Goal: Task Accomplishment & Management: Complete application form

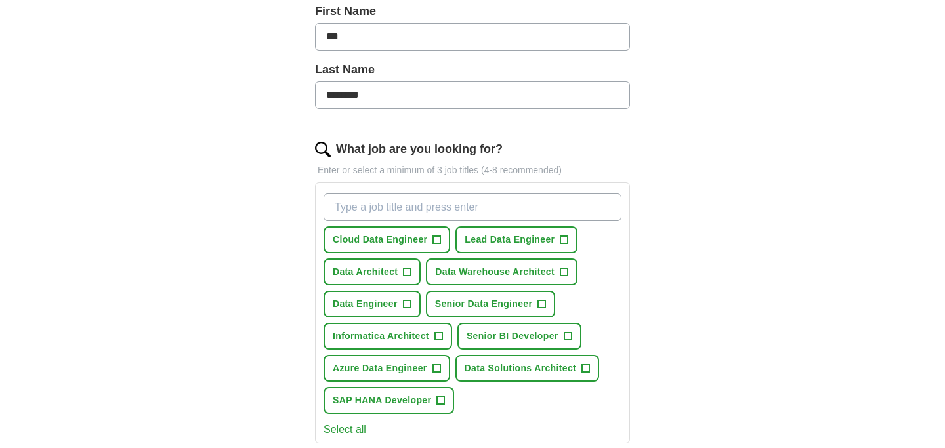
scroll to position [306, 0]
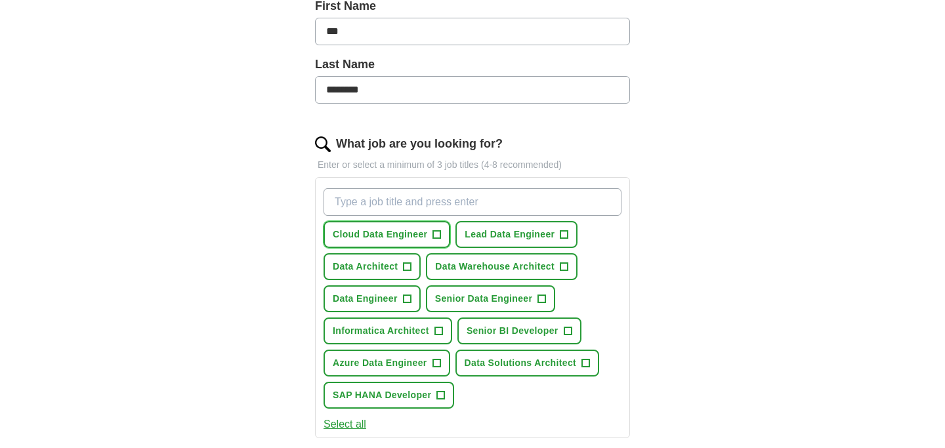
click at [435, 232] on span "+" at bounding box center [437, 235] width 8 height 11
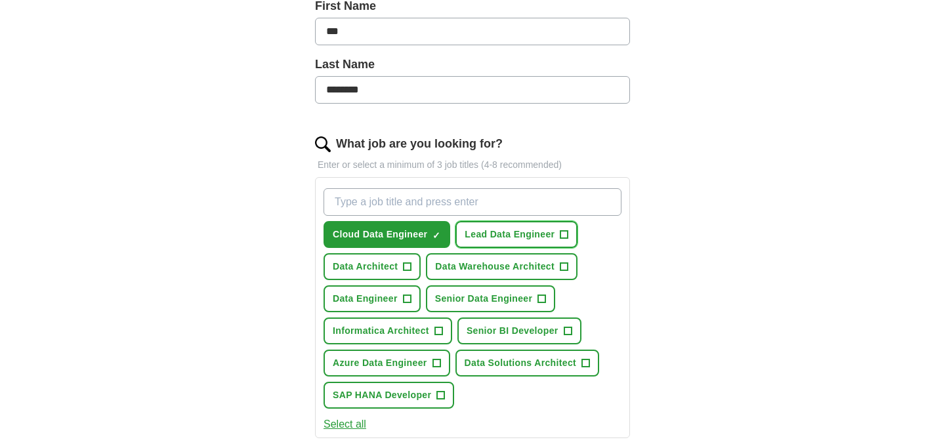
click at [562, 234] on span "+" at bounding box center [565, 235] width 8 height 11
click at [409, 264] on span "+" at bounding box center [408, 267] width 8 height 11
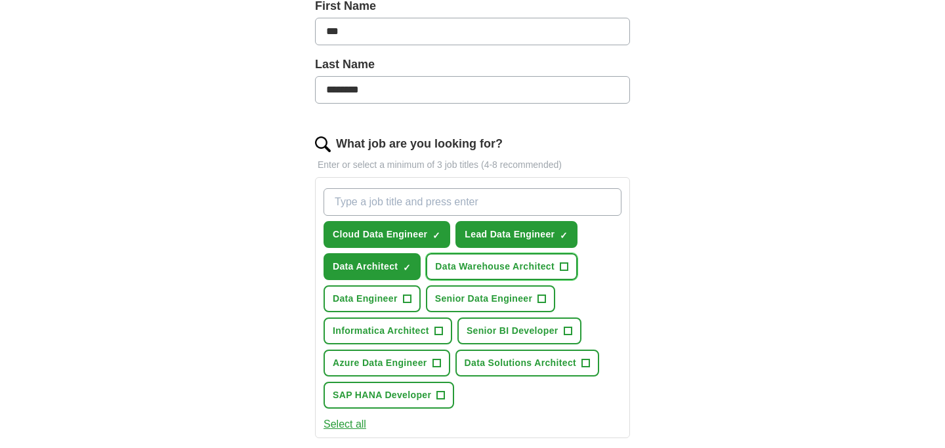
click at [566, 268] on span "+" at bounding box center [564, 267] width 8 height 11
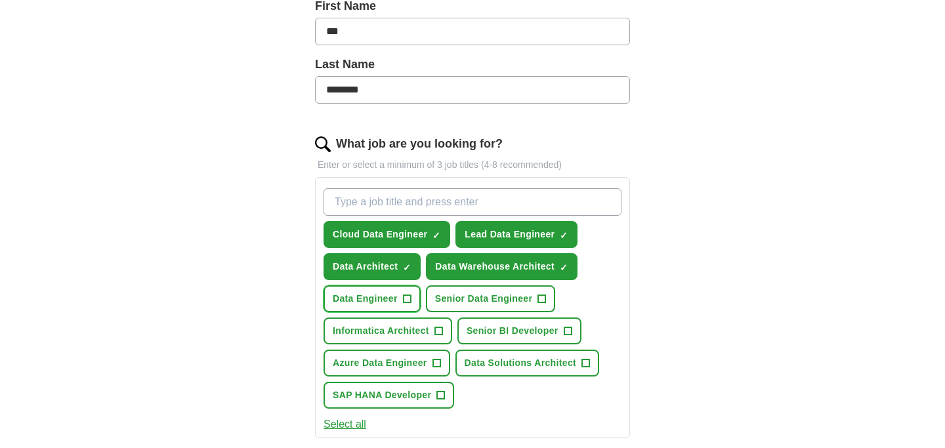
click at [406, 298] on span "+" at bounding box center [407, 299] width 8 height 11
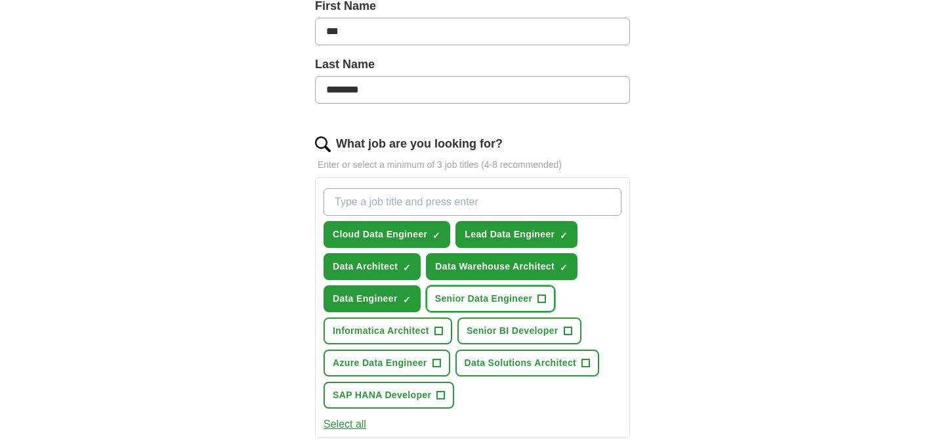
click at [545, 299] on span "+" at bounding box center [542, 299] width 8 height 11
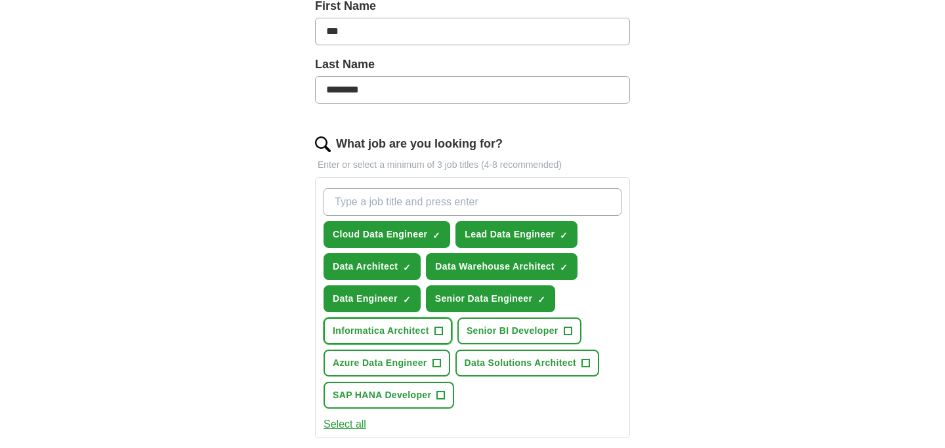
click at [438, 333] on span "+" at bounding box center [439, 331] width 8 height 11
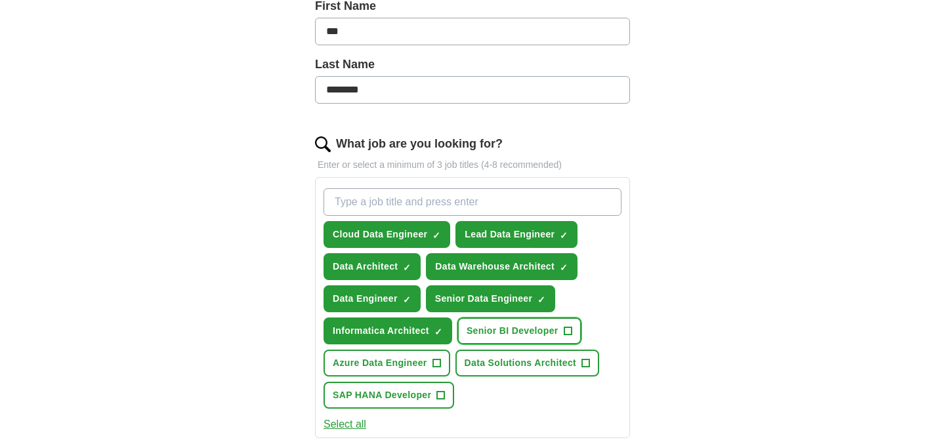
click at [568, 331] on span "+" at bounding box center [568, 331] width 8 height 11
click at [436, 365] on span "+" at bounding box center [437, 363] width 8 height 11
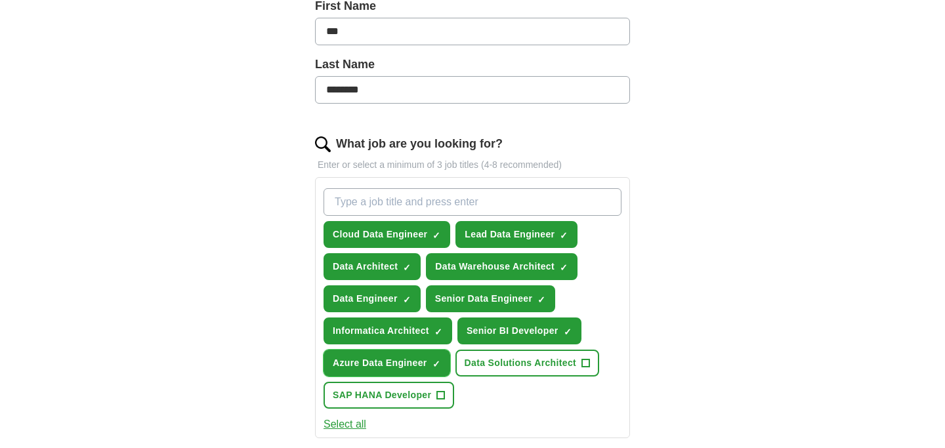
click at [589, 360] on span "+" at bounding box center [586, 363] width 8 height 11
click at [440, 398] on span "+" at bounding box center [441, 396] width 8 height 11
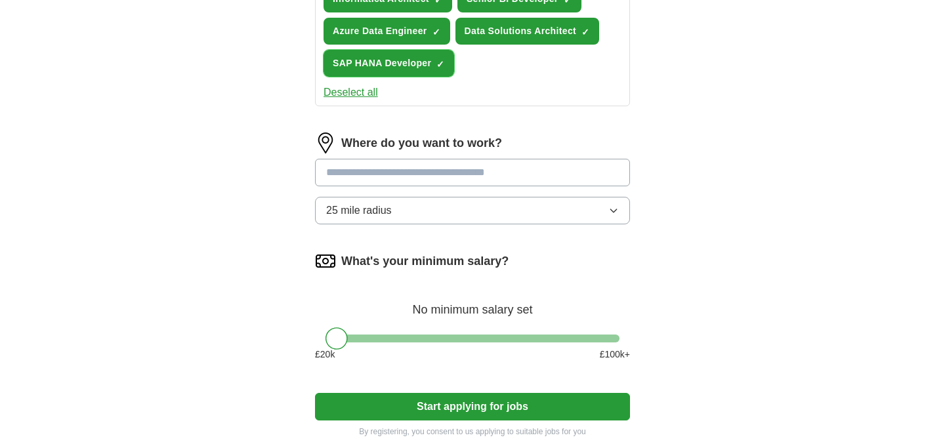
scroll to position [639, 0]
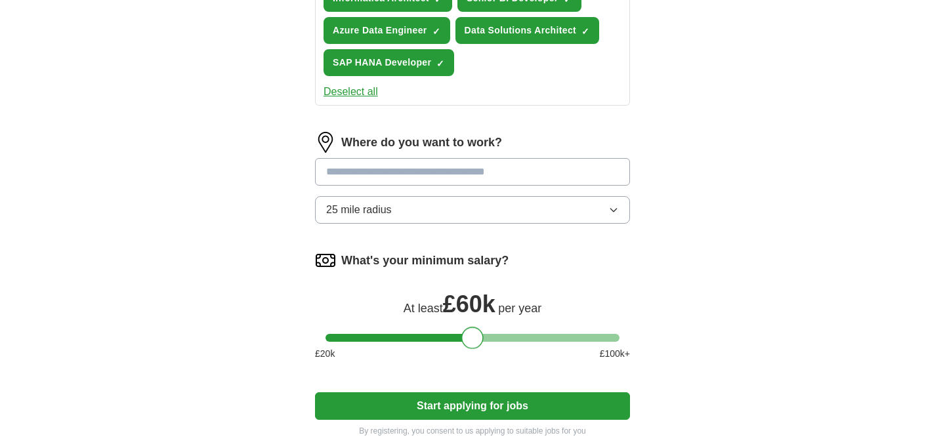
drag, startPoint x: 345, startPoint y: 341, endPoint x: 481, endPoint y: 333, distance: 136.8
click at [481, 333] on div at bounding box center [472, 338] width 22 height 22
click at [499, 411] on button "Start applying for jobs" at bounding box center [472, 407] width 315 height 28
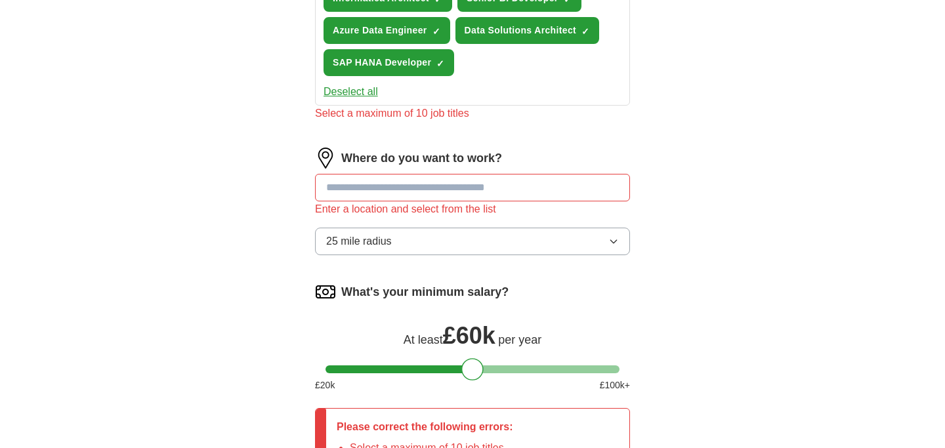
click at [435, 192] on input at bounding box center [472, 188] width 315 height 28
type input "**"
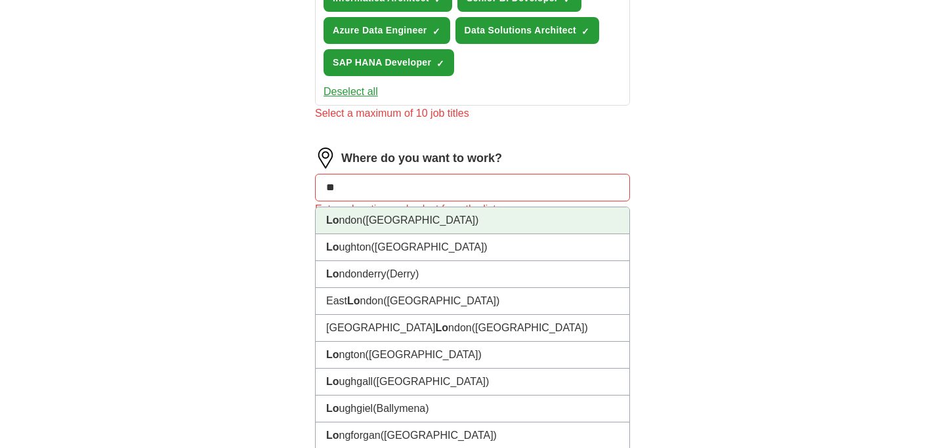
click at [421, 219] on li "Lo ndon ([GEOGRAPHIC_DATA])" at bounding box center [473, 220] width 314 height 27
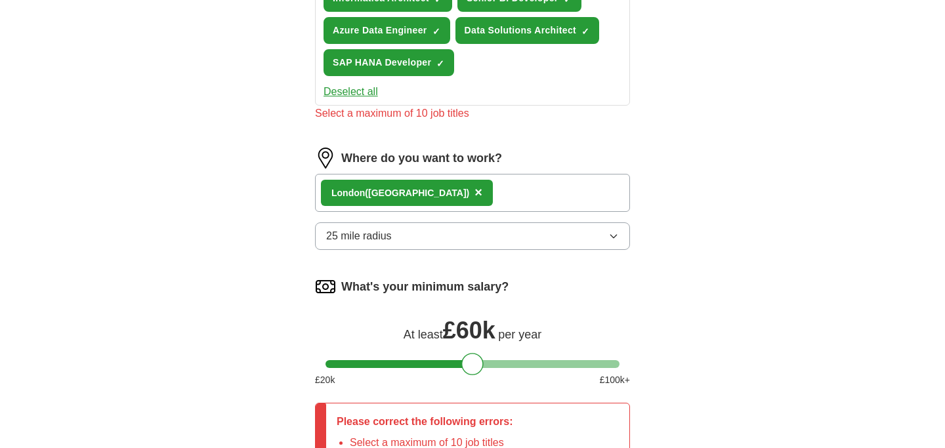
click at [427, 236] on button "25 mile radius" at bounding box center [472, 237] width 315 height 28
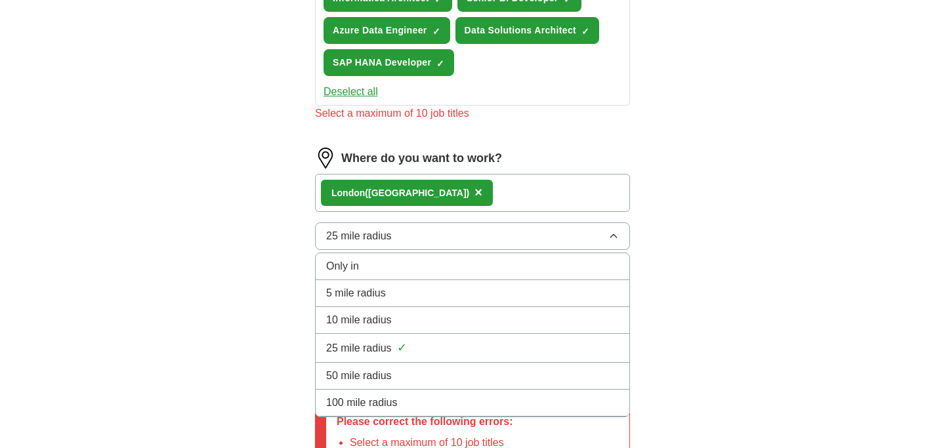
click at [412, 404] on div "100 mile radius" at bounding box center [472, 403] width 293 height 16
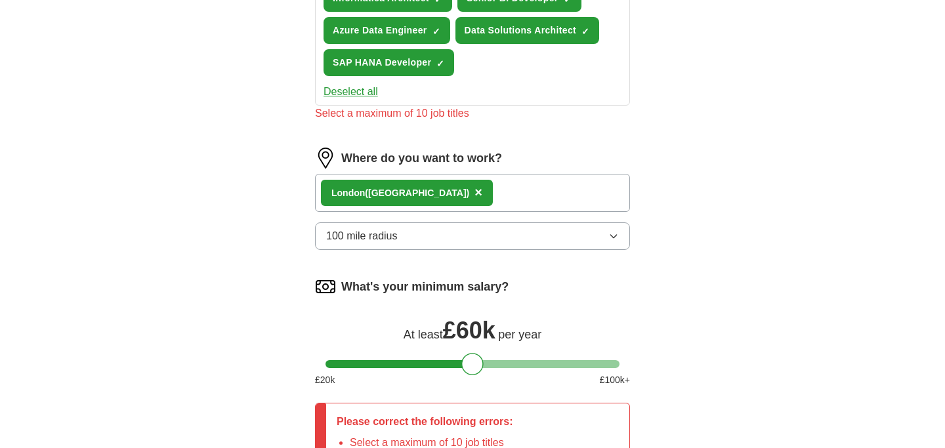
click at [671, 287] on div "Let ApplyIQ do the hard work of searching and applying for jobs. Just tell us w…" at bounding box center [473, 10] width 420 height 1071
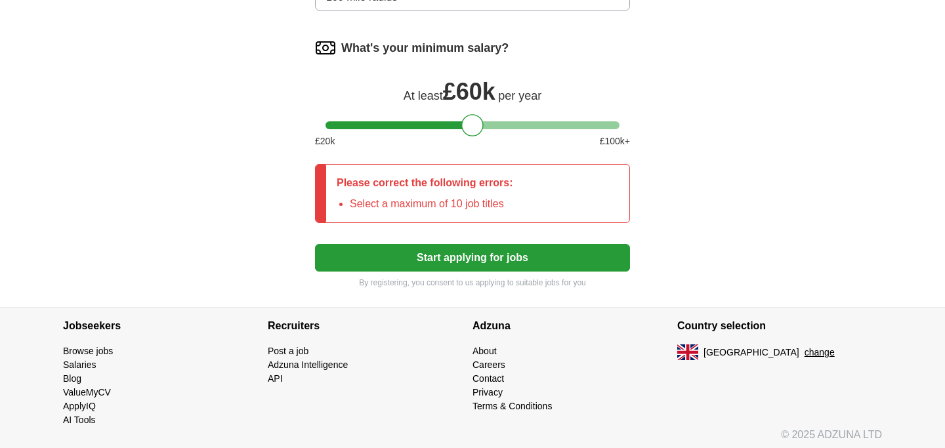
scroll to position [880, 0]
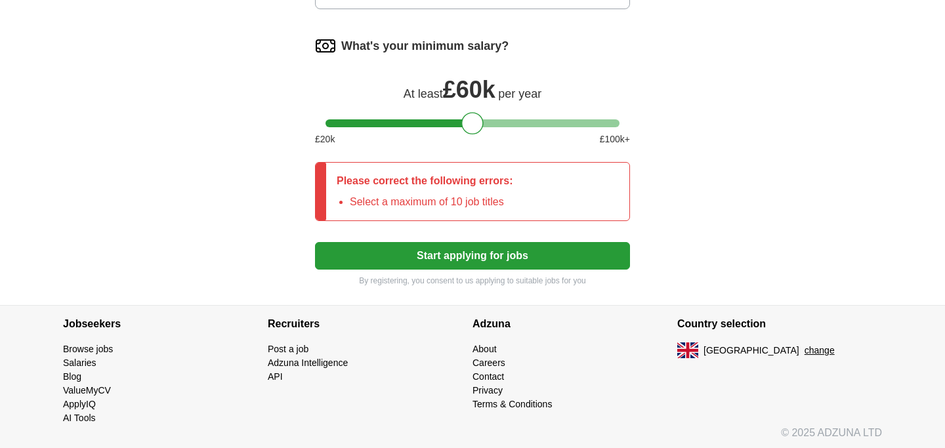
click at [612, 123] on div at bounding box center [473, 123] width 294 height 8
click at [481, 123] on div at bounding box center [473, 123] width 294 height 8
drag, startPoint x: 481, startPoint y: 123, endPoint x: 471, endPoint y: 125, distance: 10.0
click at [471, 125] on div at bounding box center [472, 123] width 22 height 22
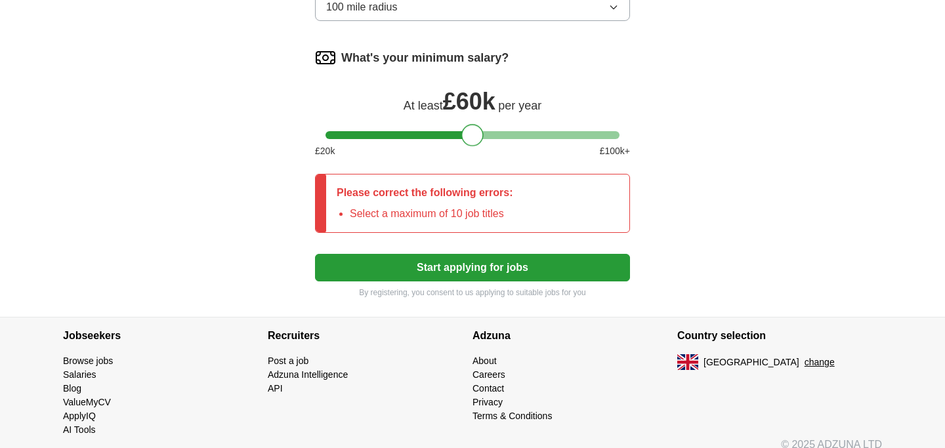
scroll to position [869, 0]
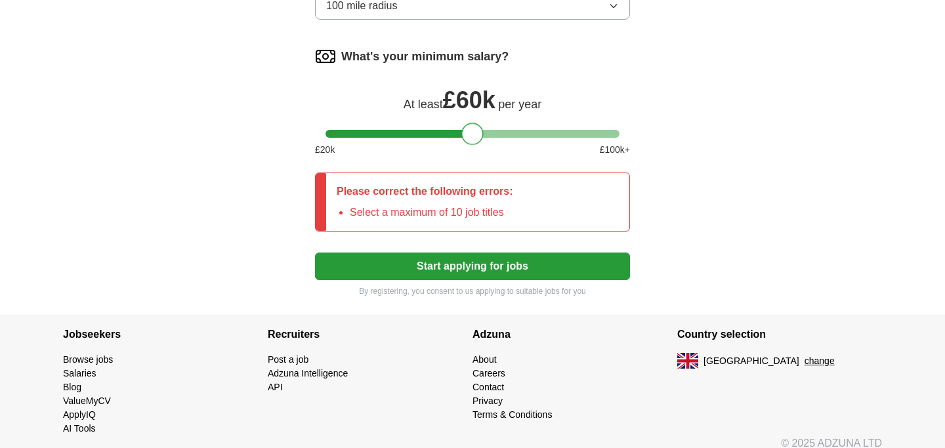
click at [523, 268] on button "Start applying for jobs" at bounding box center [472, 267] width 315 height 28
click at [509, 268] on button "Start applying for jobs" at bounding box center [472, 267] width 315 height 28
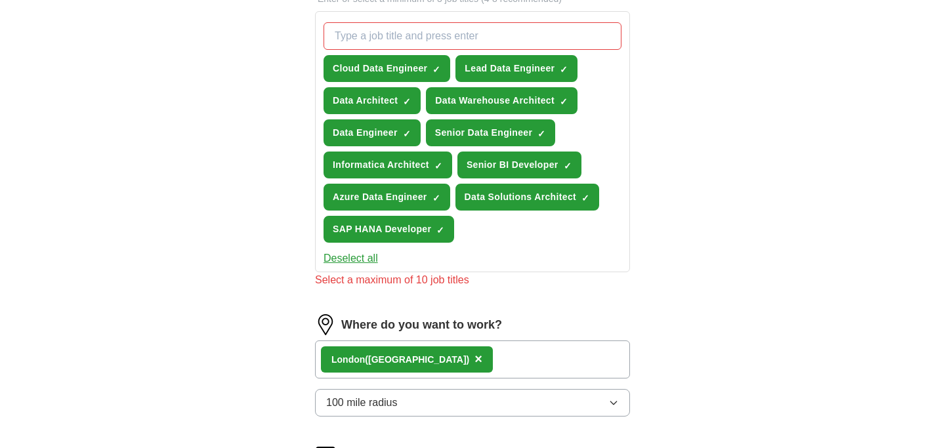
scroll to position [473, 0]
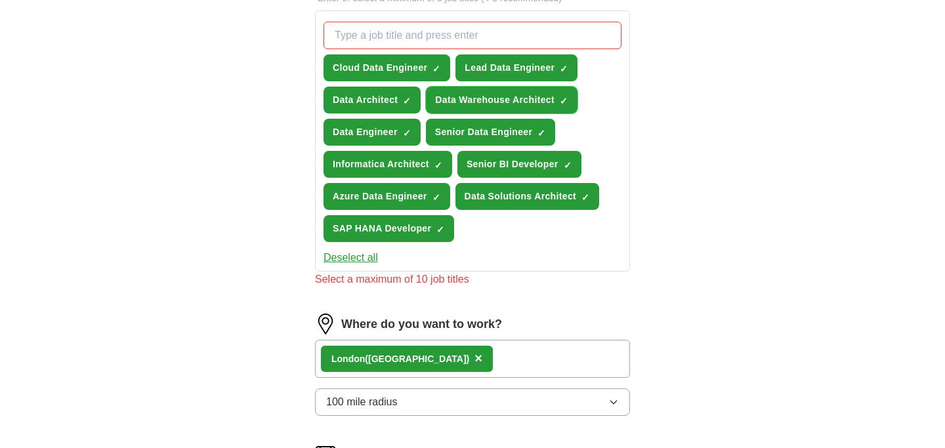
click at [0, 0] on span "×" at bounding box center [0, 0] width 0 height 0
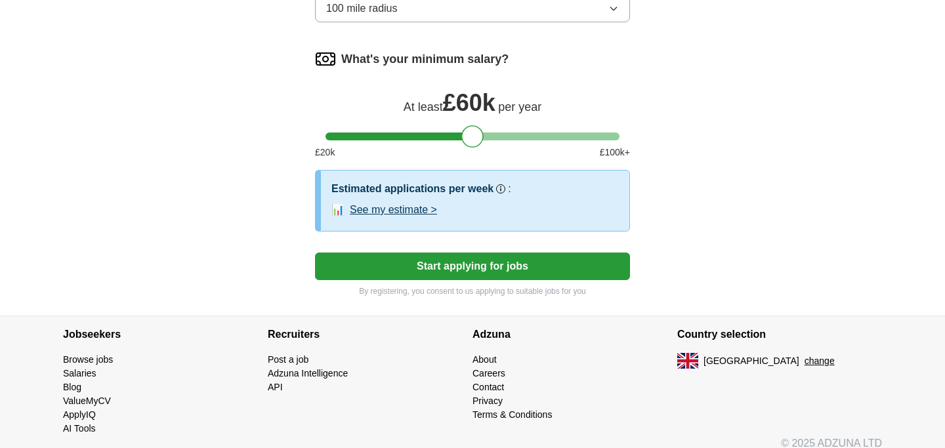
scroll to position [864, 0]
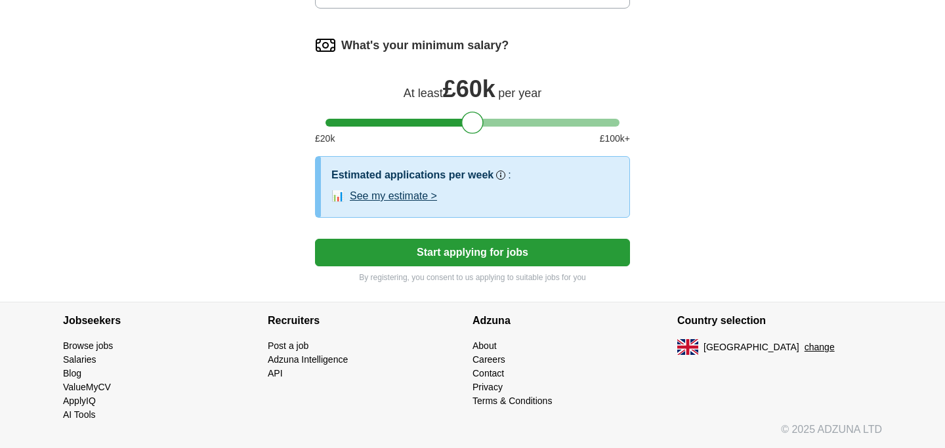
click at [478, 251] on button "Start applying for jobs" at bounding box center [472, 253] width 315 height 28
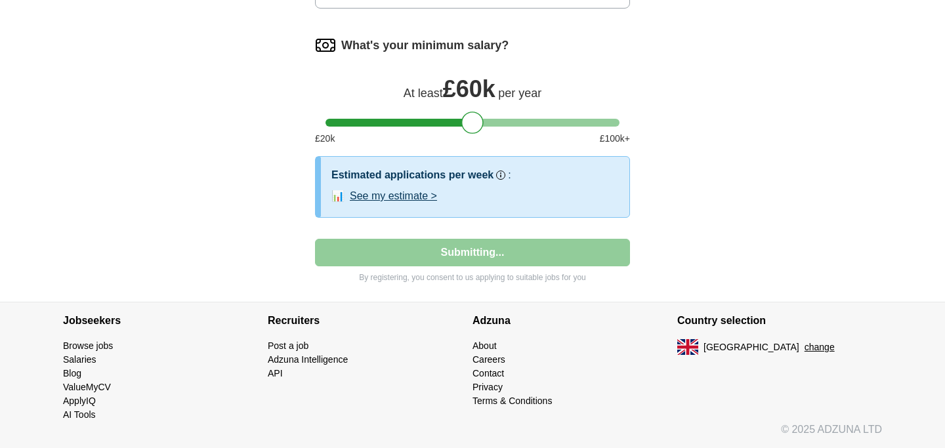
select select "**"
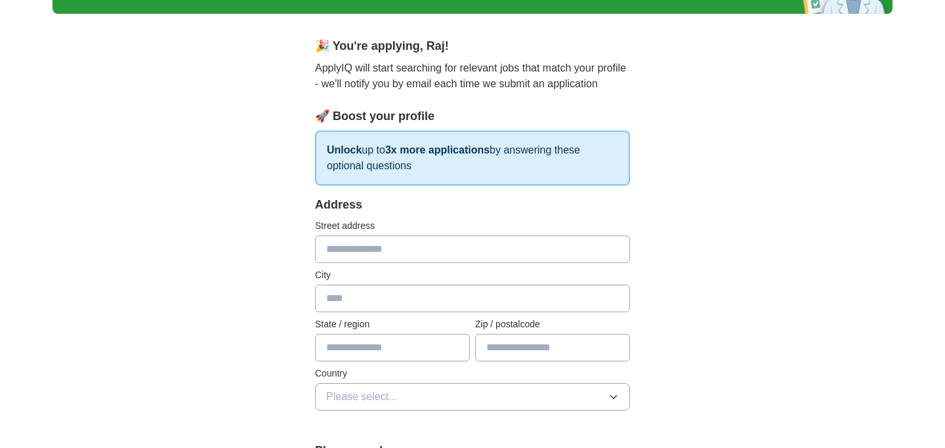
scroll to position [93, 0]
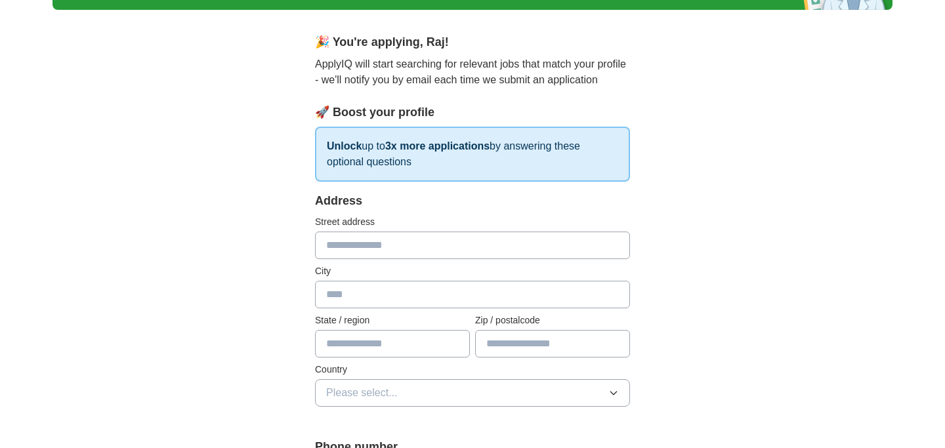
click at [428, 238] on input "text" at bounding box center [472, 246] width 315 height 28
type input "**********"
type input "******"
type input "*******"
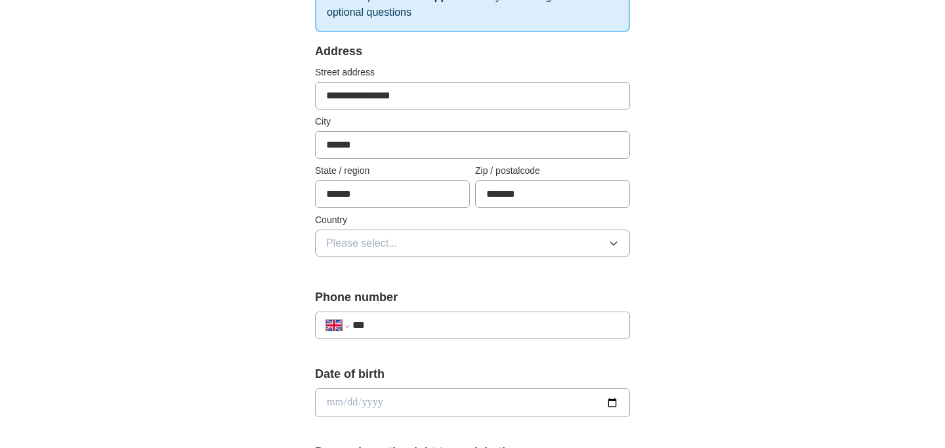
scroll to position [248, 0]
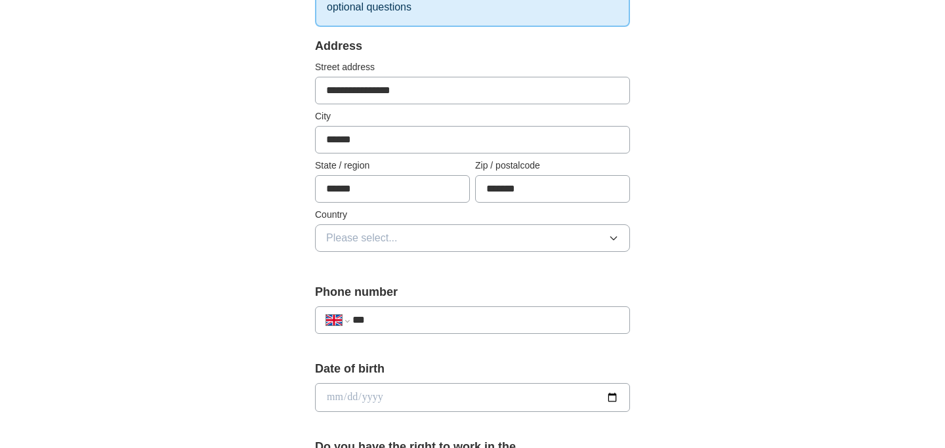
click at [564, 244] on button "Please select..." at bounding box center [472, 238] width 315 height 28
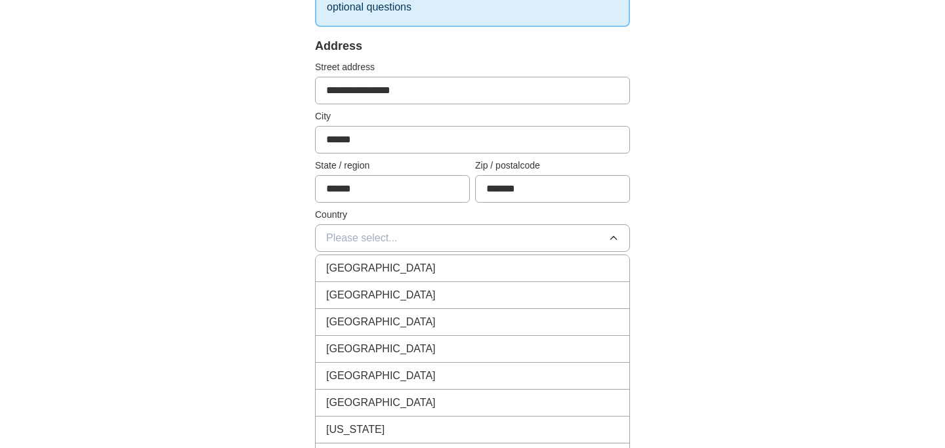
click at [554, 266] on div "[GEOGRAPHIC_DATA]" at bounding box center [472, 269] width 293 height 16
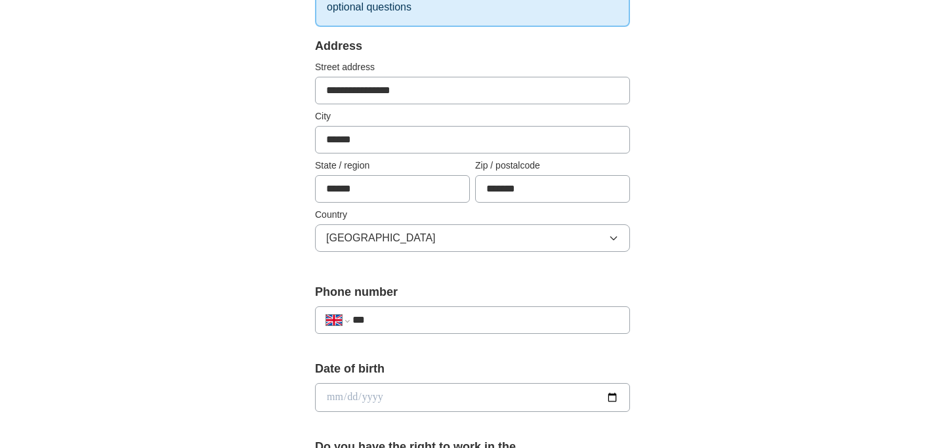
click at [516, 320] on input "***" at bounding box center [485, 320] width 266 height 16
type input "**********"
click at [656, 345] on div "**********" at bounding box center [473, 417] width 420 height 1104
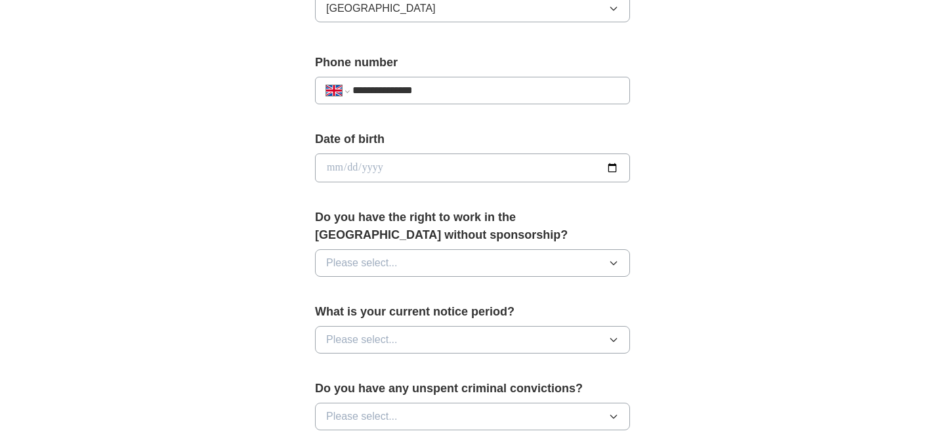
scroll to position [482, 0]
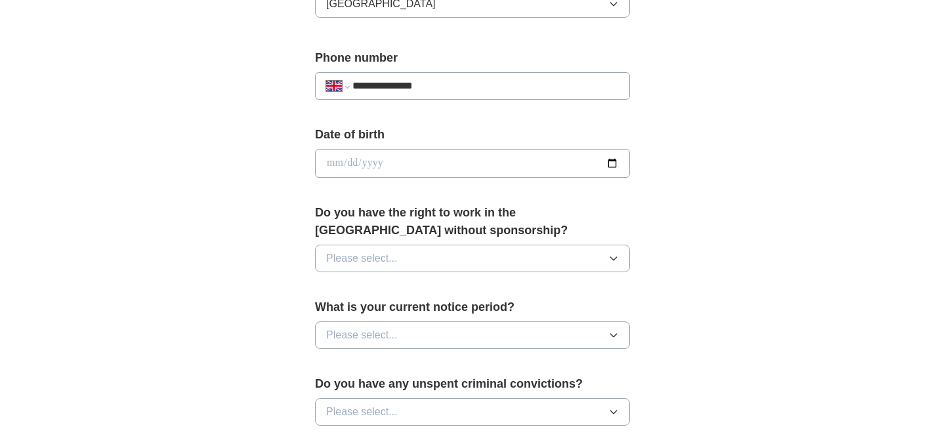
click at [521, 165] on input "date" at bounding box center [472, 163] width 315 height 29
click at [614, 161] on input "date" at bounding box center [472, 163] width 315 height 29
type input "**********"
click at [417, 255] on button "Please select..." at bounding box center [472, 259] width 315 height 28
click at [400, 287] on div "Yes" at bounding box center [472, 289] width 293 height 16
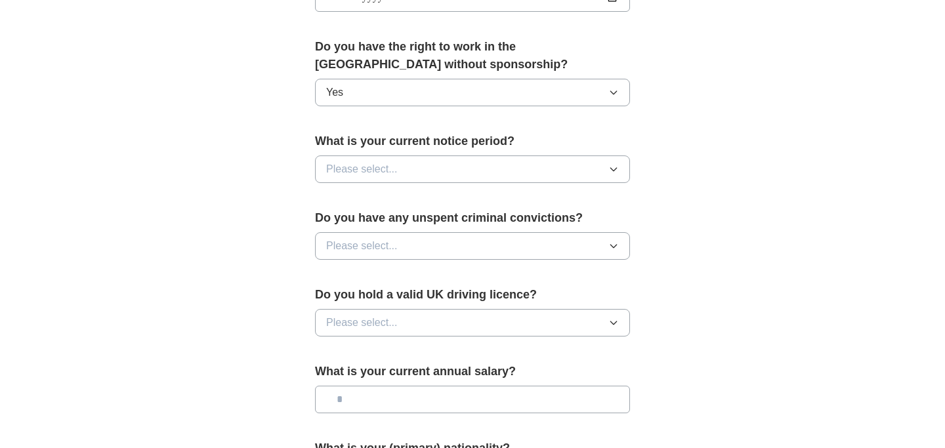
scroll to position [650, 0]
click at [380, 159] on button "Please select..." at bounding box center [472, 168] width 315 height 28
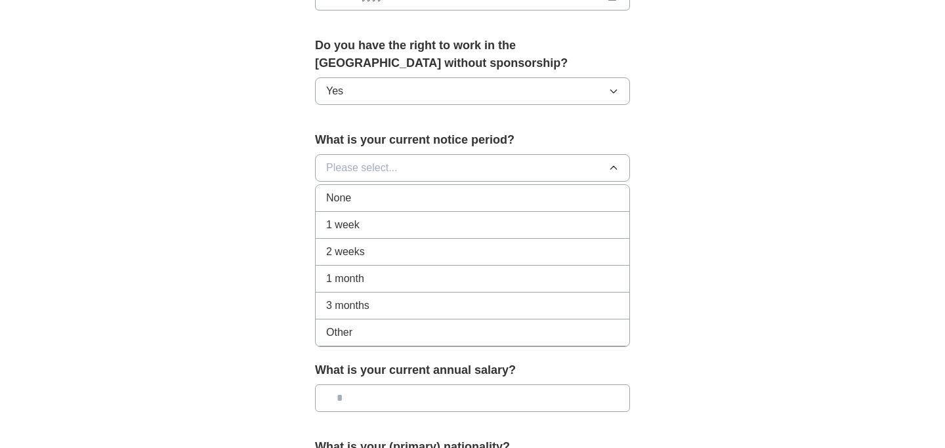
click at [376, 198] on div "None" at bounding box center [472, 198] width 293 height 16
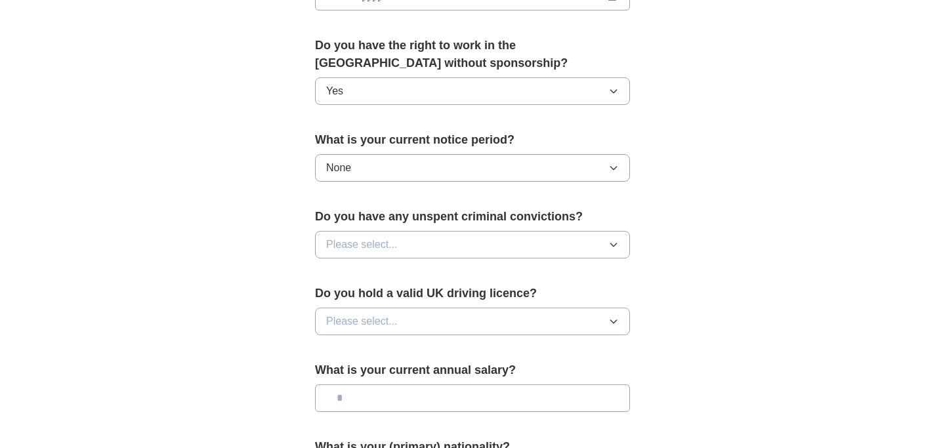
click at [397, 245] on button "Please select..." at bounding box center [472, 245] width 315 height 28
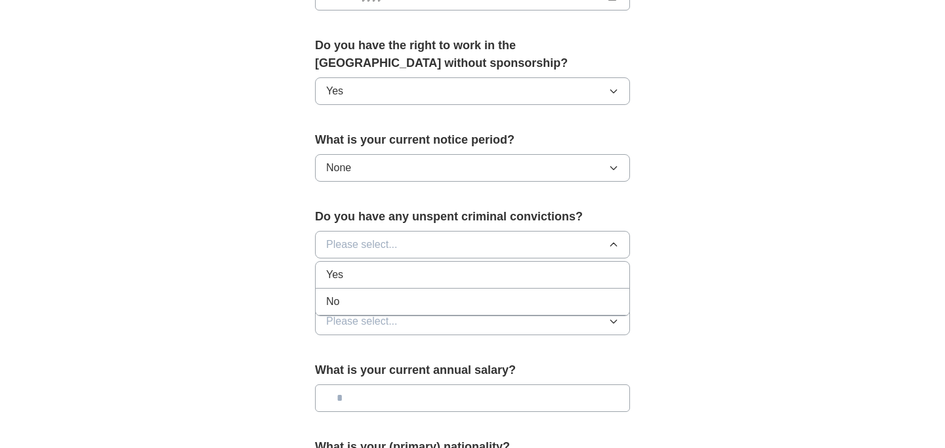
click at [382, 300] on div "No" at bounding box center [472, 302] width 293 height 16
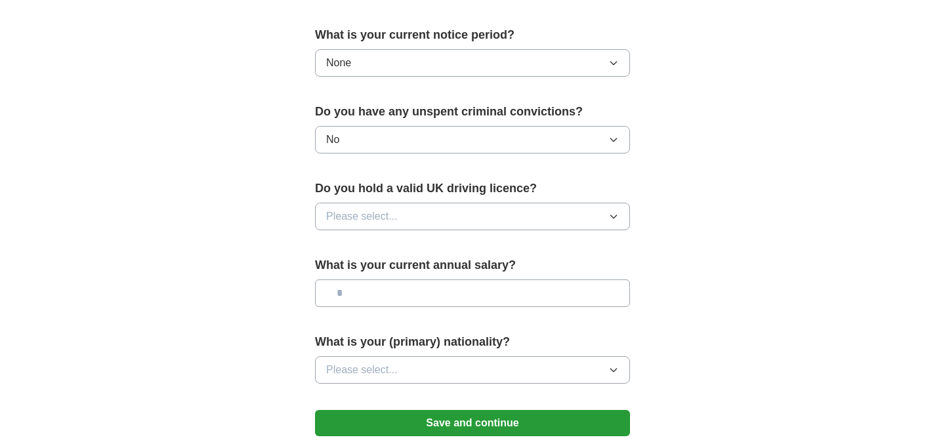
scroll to position [760, 0]
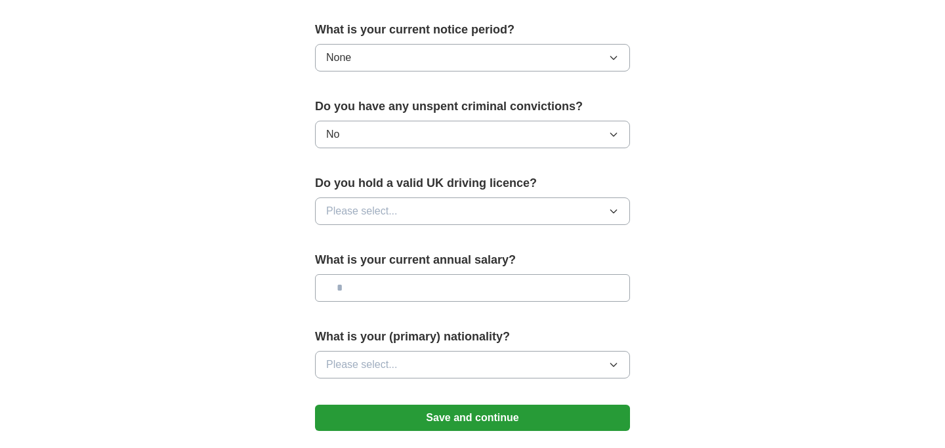
click at [370, 132] on button "No" at bounding box center [472, 135] width 315 height 28
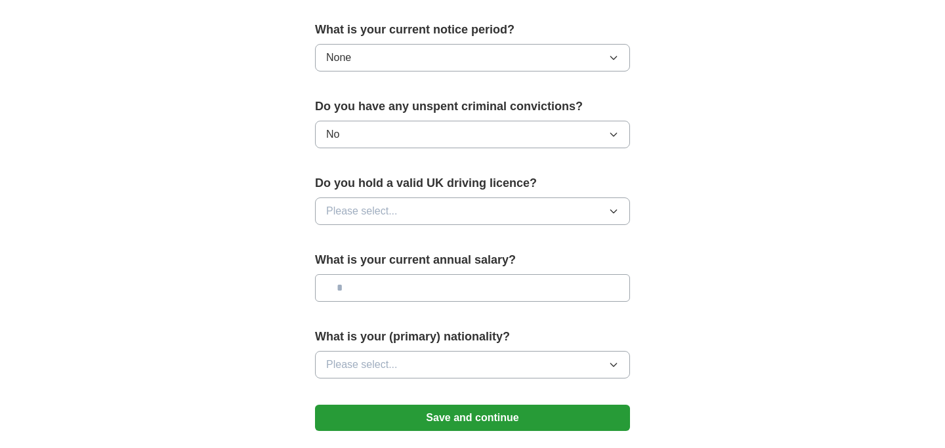
click at [394, 215] on span "Please select..." at bounding box center [362, 211] width 72 height 16
click at [362, 273] on div "No" at bounding box center [472, 269] width 293 height 16
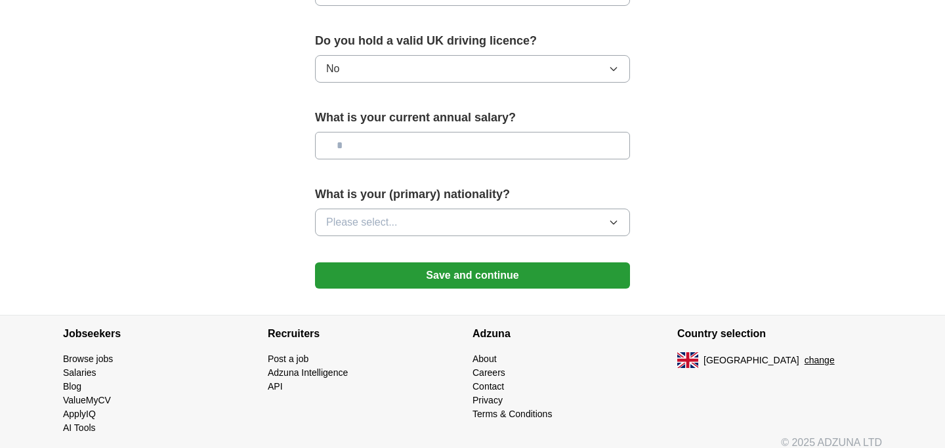
scroll to position [904, 0]
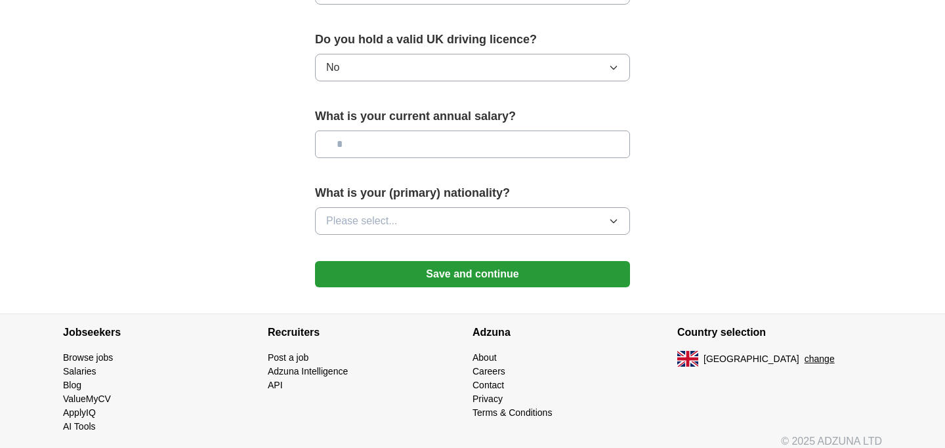
click at [370, 154] on input "text" at bounding box center [472, 145] width 315 height 28
type input "*******"
click at [394, 217] on span "Please select..." at bounding box center [362, 221] width 72 height 16
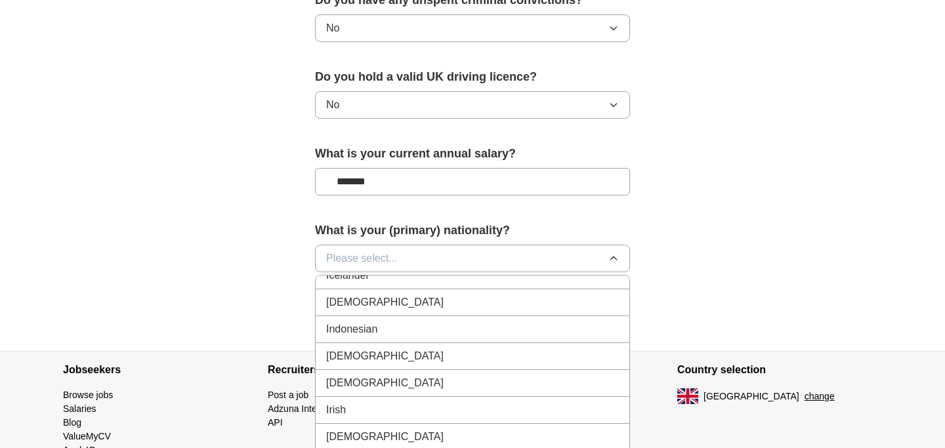
scroll to position [2135, 0]
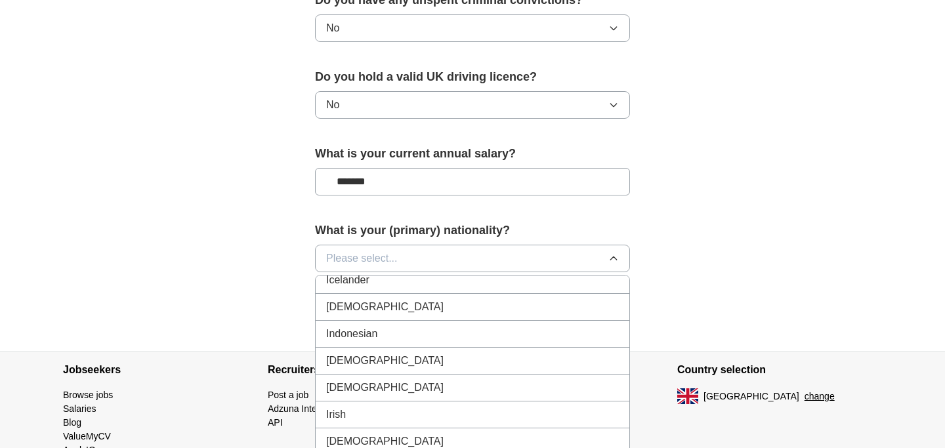
click at [389, 303] on div "[DEMOGRAPHIC_DATA]" at bounding box center [472, 307] width 293 height 16
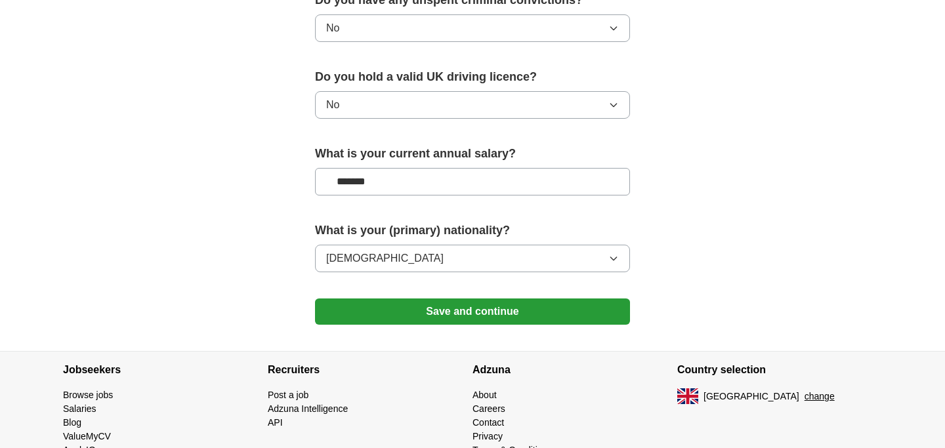
click at [417, 309] on button "Save and continue" at bounding box center [472, 312] width 315 height 26
